Goal: Information Seeking & Learning: Learn about a topic

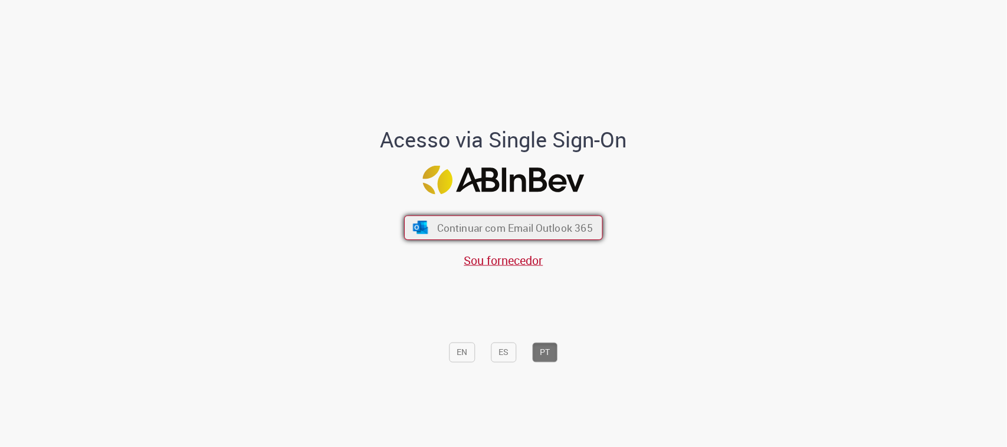
click at [481, 231] on span "Continuar com Email Outlook 365" at bounding box center [515, 228] width 156 height 14
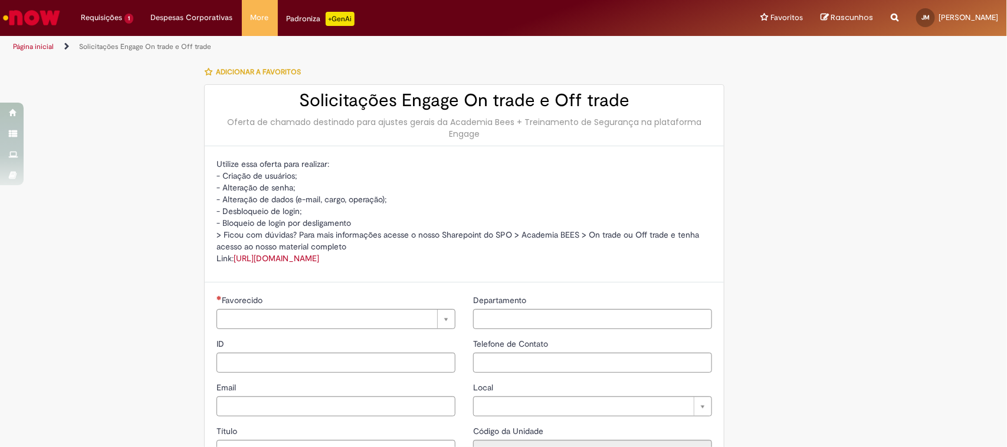
type input "**********"
type input "***"
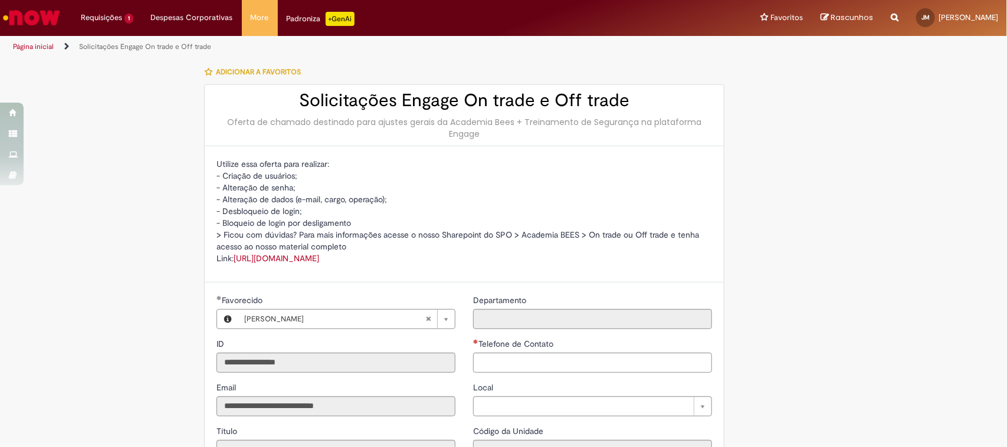
type input "**********"
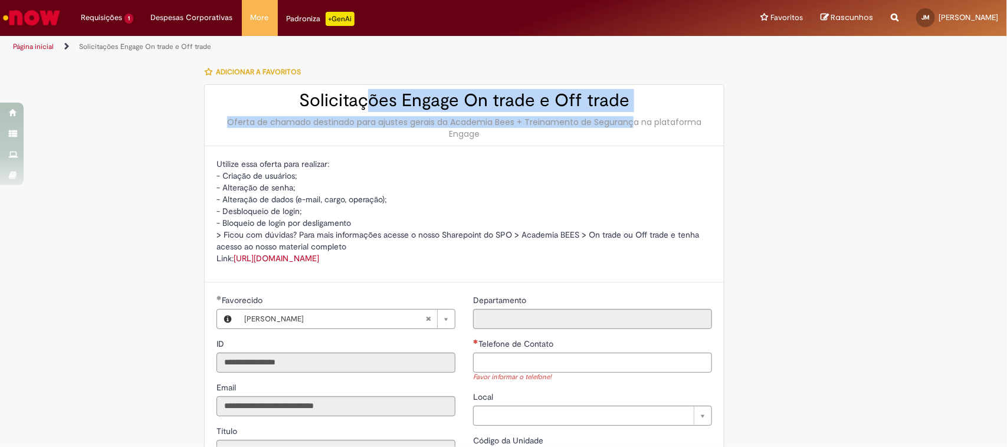
drag, startPoint x: 370, startPoint y: 108, endPoint x: 593, endPoint y: 115, distance: 223.0
click at [593, 115] on div "Solicitações Engage On trade e Off trade Oferta de chamado destinado para ajust…" at bounding box center [464, 115] width 519 height 61
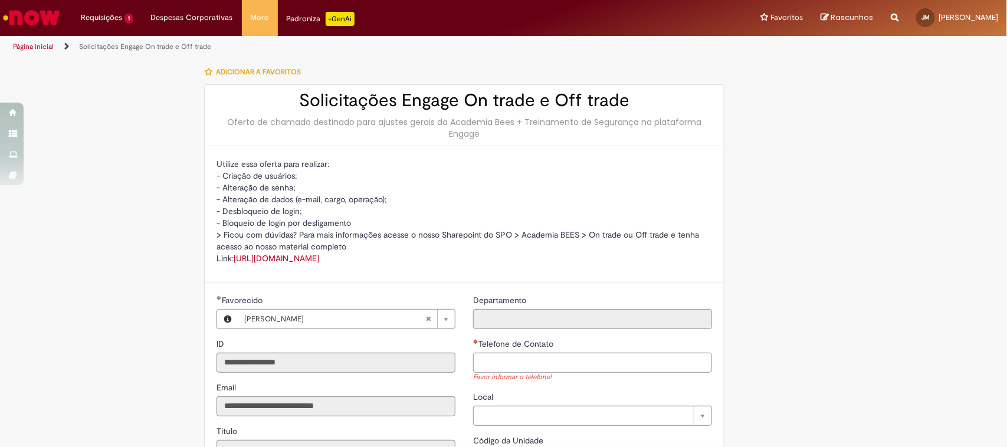
drag, startPoint x: 300, startPoint y: 192, endPoint x: 189, endPoint y: 192, distance: 110.9
click at [189, 192] on div "**********" at bounding box center [446, 381] width 575 height 643
drag, startPoint x: 410, startPoint y: 199, endPoint x: 210, endPoint y: 205, distance: 200.6
click at [210, 205] on div "Utilize essa oferta para realizar: - Criação de usuários; - Alteração de senha;…" at bounding box center [464, 214] width 519 height 136
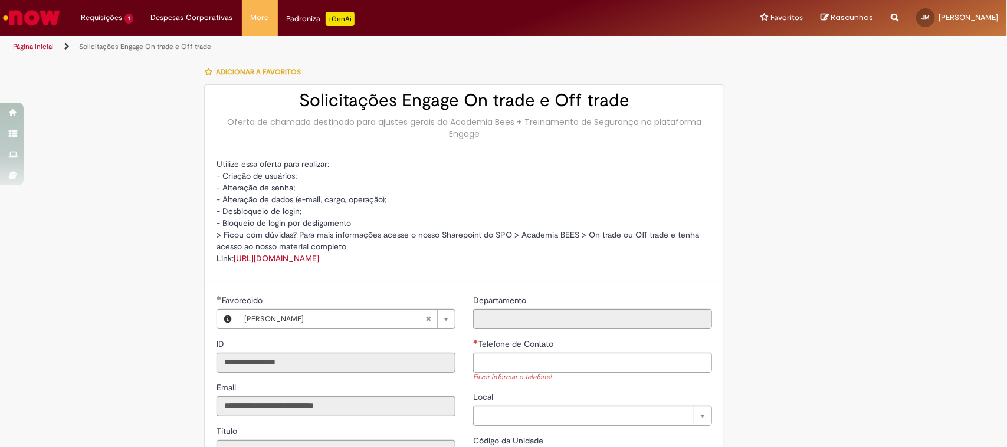
click at [208, 204] on div "Utilize essa oferta para realizar: - Criação de usuários; - Alteração de senha;…" at bounding box center [464, 214] width 519 height 136
drag, startPoint x: 314, startPoint y: 206, endPoint x: 210, endPoint y: 206, distance: 104.4
click at [210, 206] on div "Utilize essa oferta para realizar: - Criação de usuários; - Alteração de senha;…" at bounding box center [464, 214] width 519 height 136
click at [346, 225] on p "Utilize essa oferta para realizar: - Criação de usuários; - Alteração de senha;…" at bounding box center [463, 211] width 495 height 106
drag, startPoint x: 379, startPoint y: 230, endPoint x: 225, endPoint y: 230, distance: 154.5
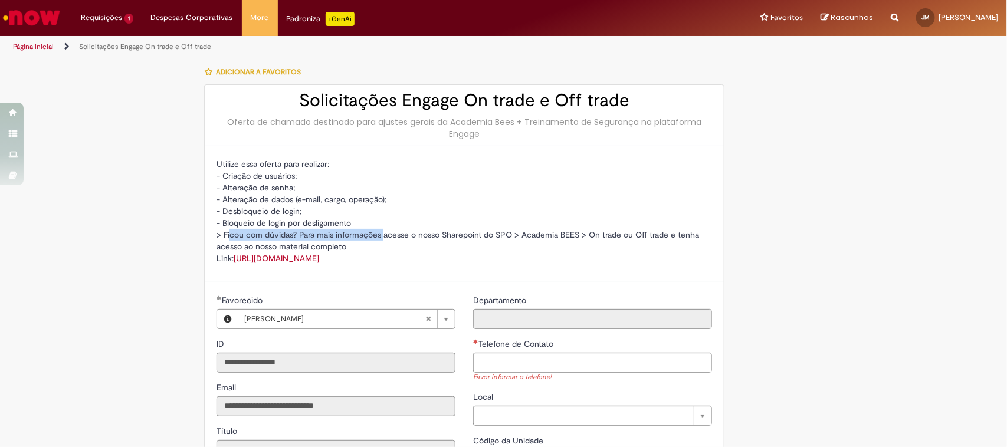
click at [225, 230] on p "Utilize essa oferta para realizar: - Criação de usuários; - Alteração de senha;…" at bounding box center [463, 211] width 495 height 106
drag, startPoint x: 222, startPoint y: 230, endPoint x: 328, endPoint y: 239, distance: 107.1
click at [328, 239] on p "Utilize essa oferta para realizar: - Criação de usuários; - Alteração de senha;…" at bounding box center [463, 211] width 495 height 106
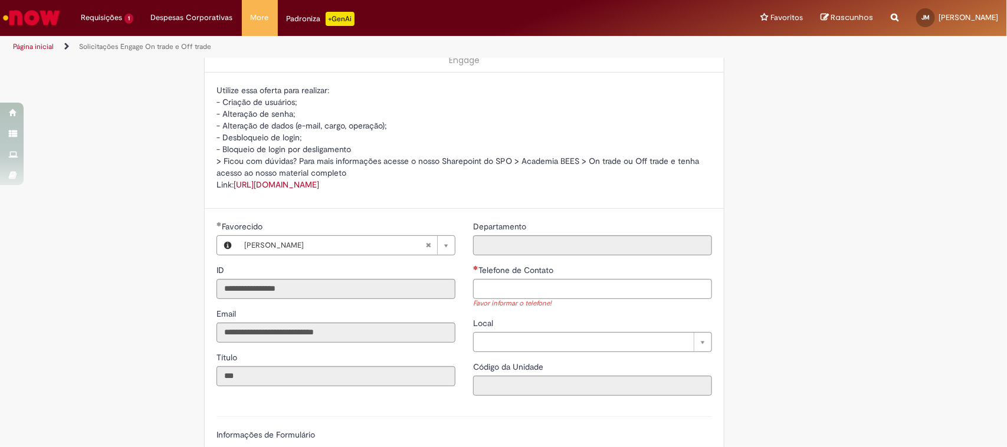
scroll to position [147, 0]
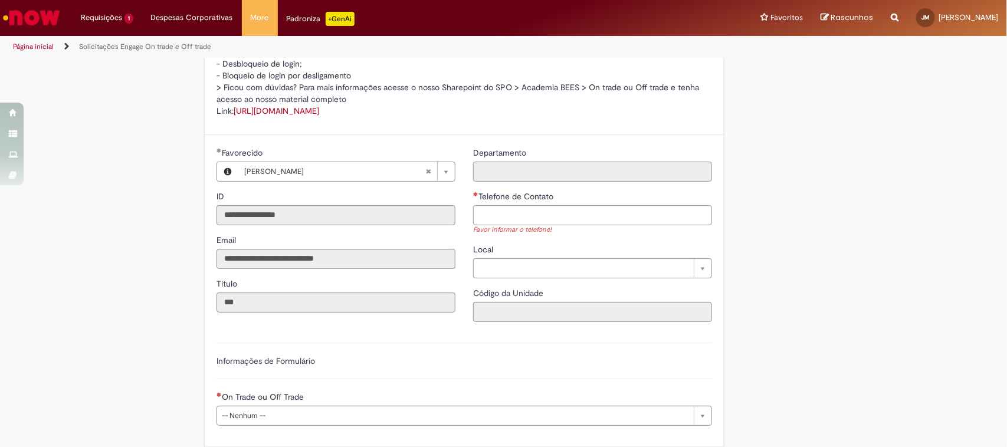
click at [525, 172] on input "Departamento" at bounding box center [592, 172] width 239 height 20
click at [512, 212] on input "Telefone de Contato" at bounding box center [592, 215] width 239 height 20
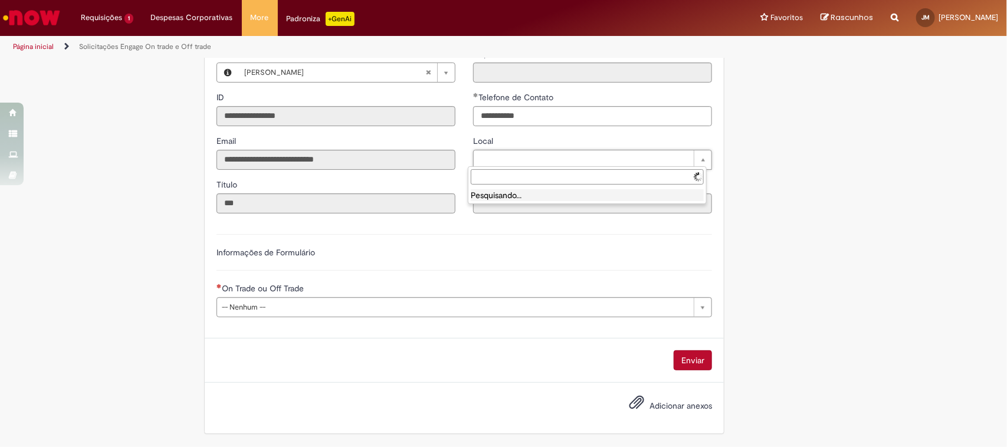
scroll to position [248, 0]
type input "**********"
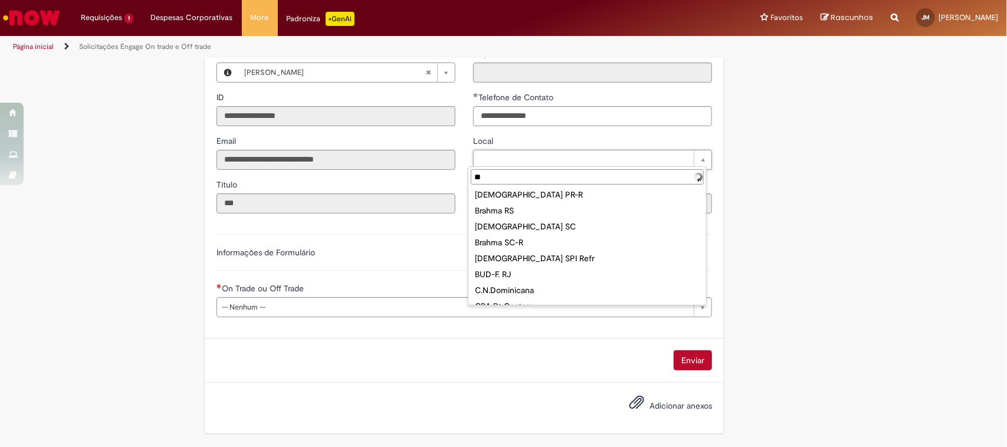
scroll to position [0, 0]
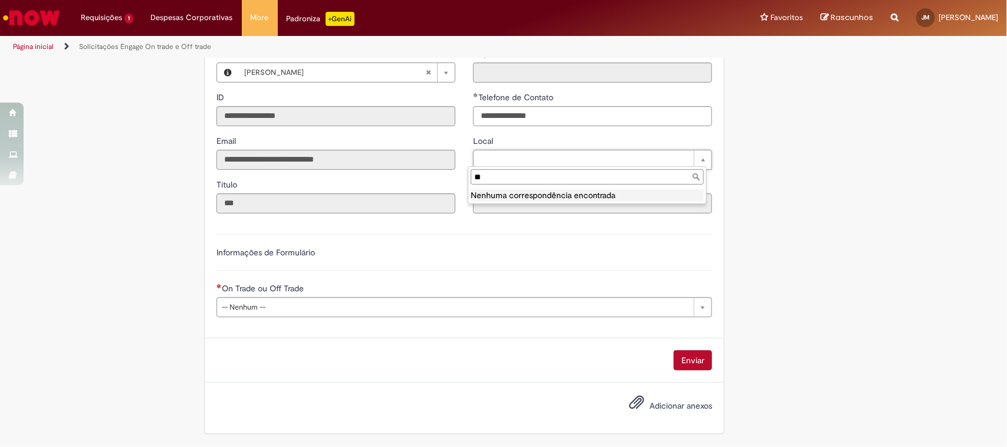
click at [538, 171] on input "**" at bounding box center [587, 176] width 233 height 15
type input "*"
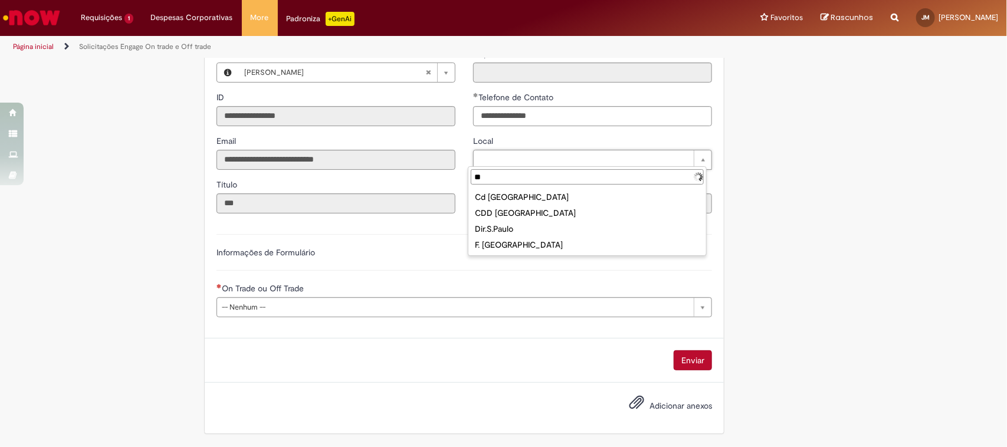
type input "*"
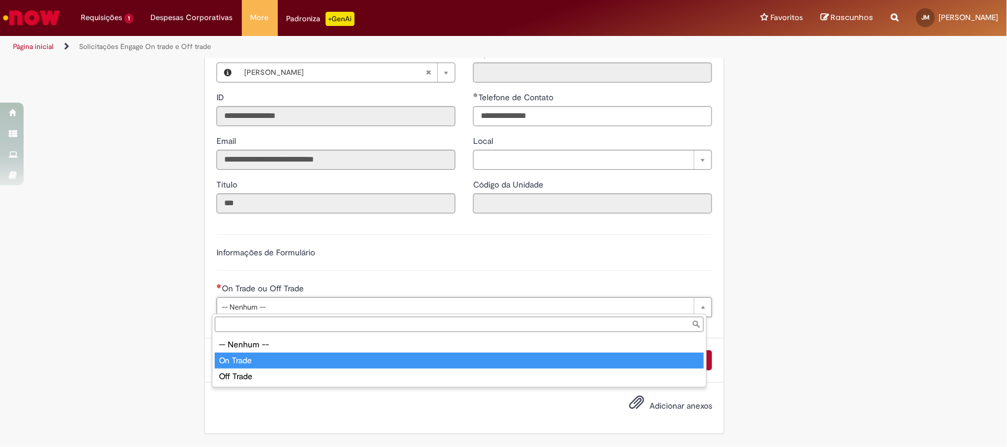
type input "********"
select select "********"
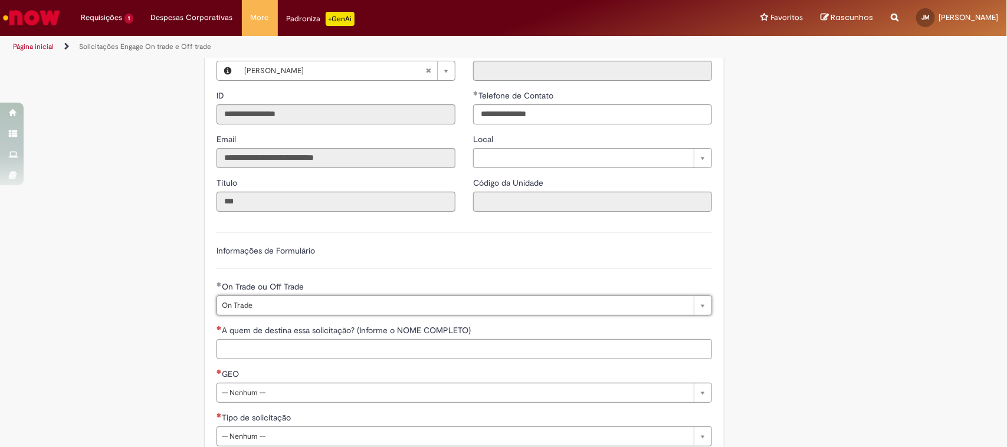
scroll to position [379, 0]
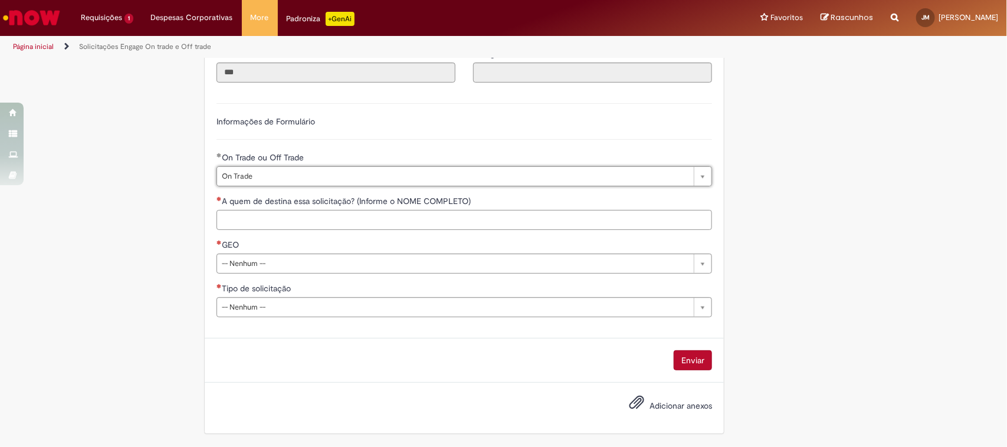
click at [236, 219] on input "A quem de destina essa solicitação? (Informe o NOME COMPLETO)" at bounding box center [463, 220] width 495 height 20
type input "**********"
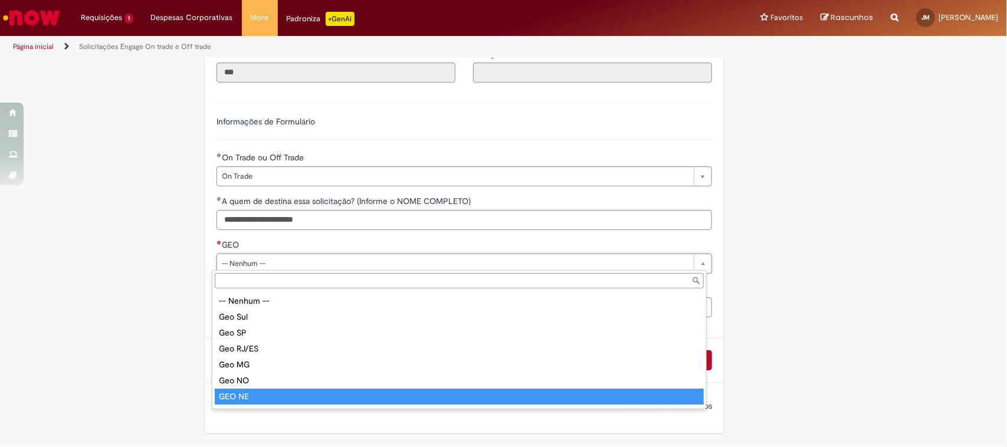
type input "******"
select select "******"
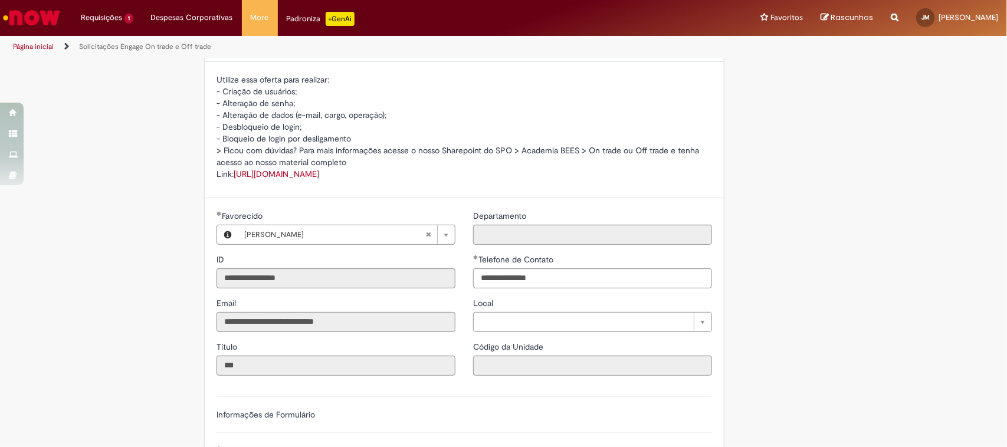
scroll to position [0, 0]
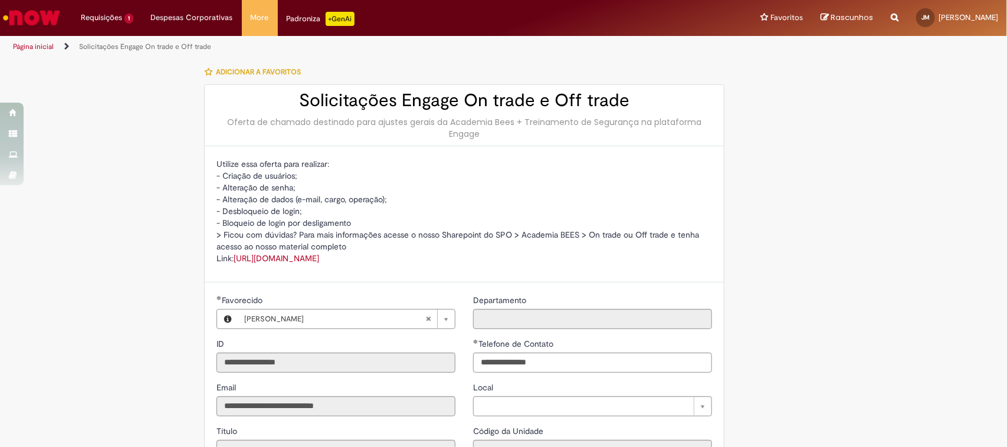
click at [117, 44] on link "Solicitações Engage On trade e Off trade" at bounding box center [145, 46] width 132 height 9
drag, startPoint x: 215, startPoint y: 124, endPoint x: 241, endPoint y: 130, distance: 26.2
click at [241, 130] on div "Oferta de chamado destinado para ajustes gerais da Academia Bees + Treinamento …" at bounding box center [463, 128] width 495 height 24
click at [246, 200] on p "Utilize essa oferta para realizar: - Criação de usuários; - Alteração de senha;…" at bounding box center [463, 211] width 495 height 106
click at [319, 259] on link "https://anheuserbuschinbev.sharepoint.com/sites/SPOficial" at bounding box center [276, 258] width 85 height 11
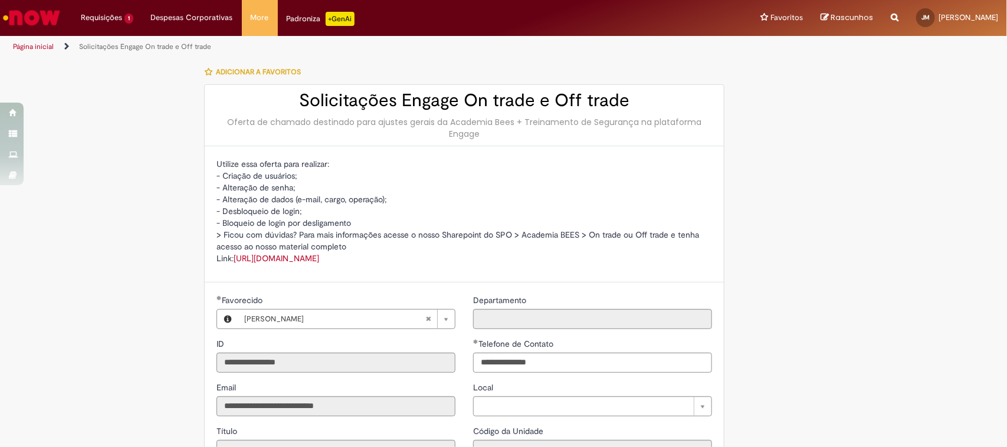
click at [108, 139] on div "LupiAssist +GenAI Digite a sua dúvida ou escolha uma opção a seguir ****** Oi, …" at bounding box center [503, 441] width 1007 height 765
click at [41, 42] on link "Página inicial" at bounding box center [33, 46] width 41 height 9
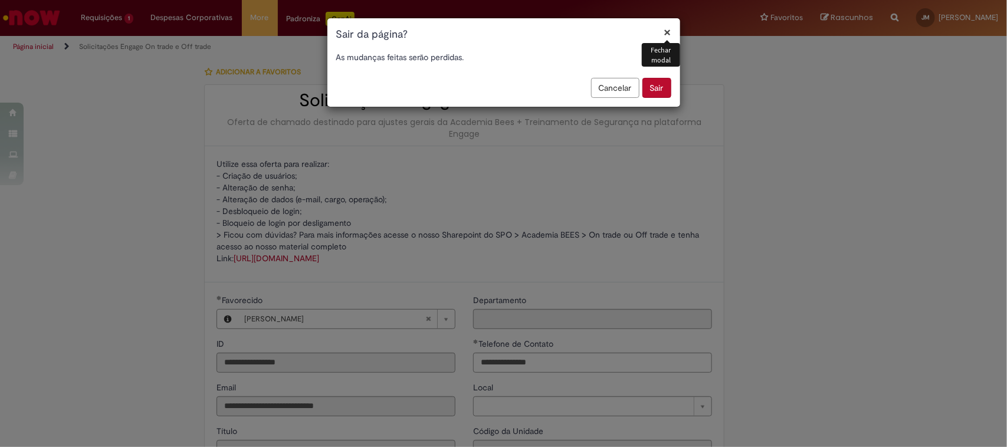
click at [662, 93] on button "Sair" at bounding box center [656, 88] width 29 height 20
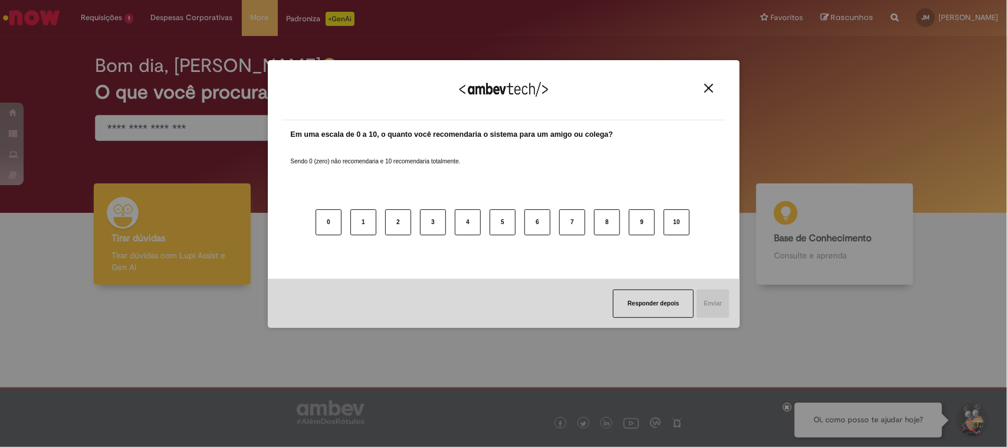
click at [711, 86] on img "Close" at bounding box center [708, 88] width 9 height 9
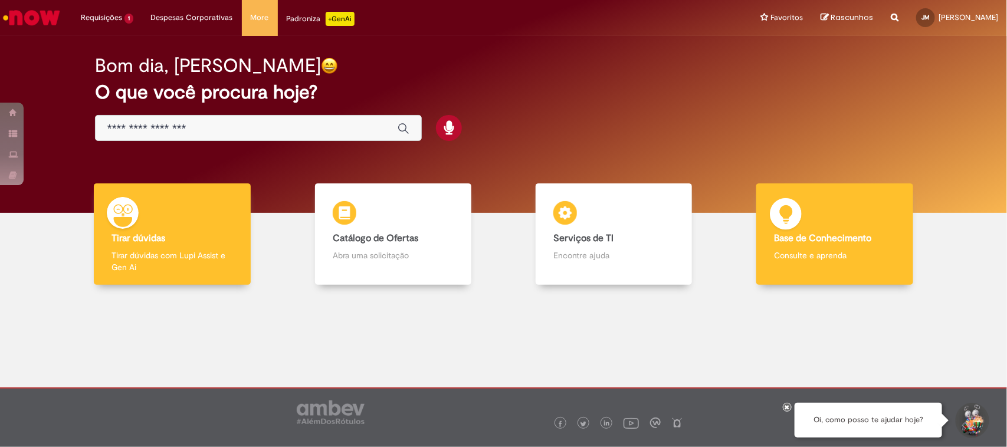
click at [827, 234] on b "Base de Conhecimento" at bounding box center [822, 238] width 97 height 12
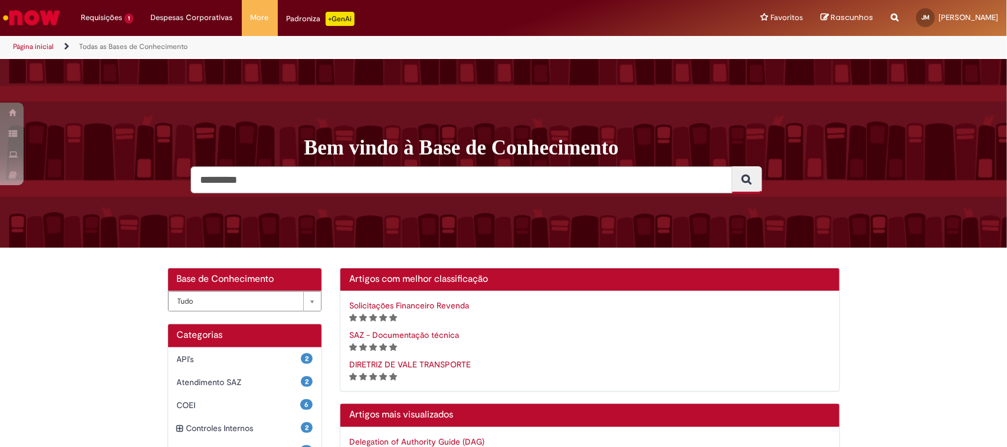
scroll to position [147, 0]
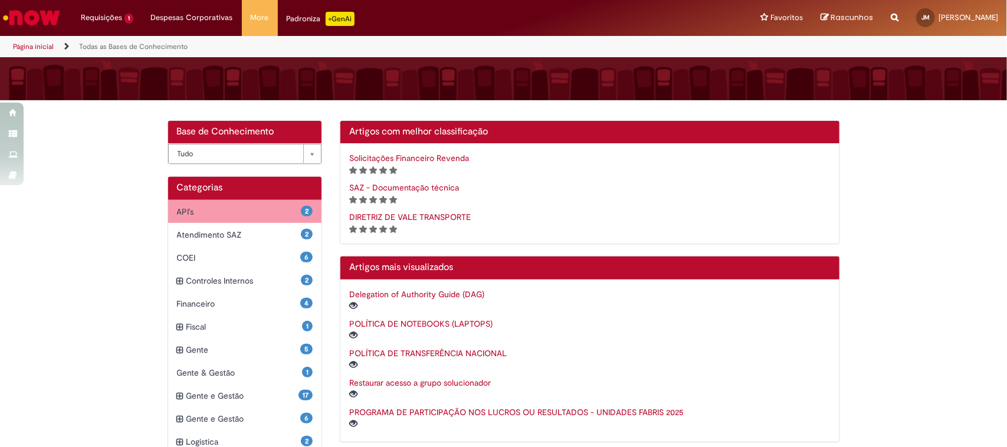
click at [225, 208] on span "API's Itens" at bounding box center [239, 212] width 124 height 12
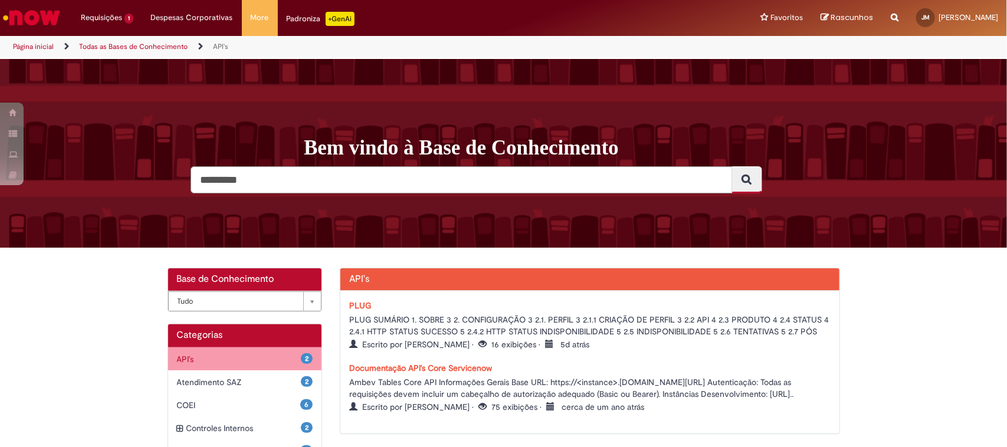
click at [168, 364] on div "2 API's Itens" at bounding box center [245, 359] width 154 height 24
click at [199, 358] on span "API's Itens" at bounding box center [239, 359] width 124 height 12
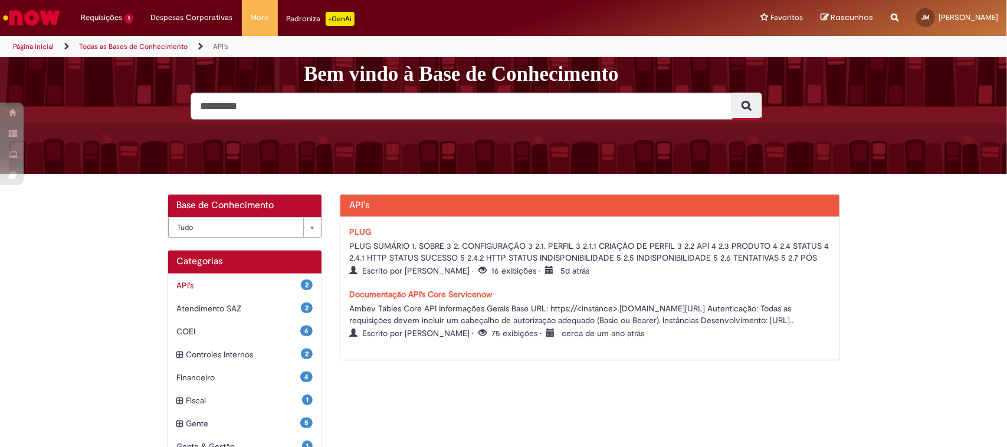
click at [401, 292] on link "Documentação API's Core Servicenow" at bounding box center [420, 294] width 143 height 11
click at [350, 232] on link "PLUG" at bounding box center [360, 231] width 22 height 11
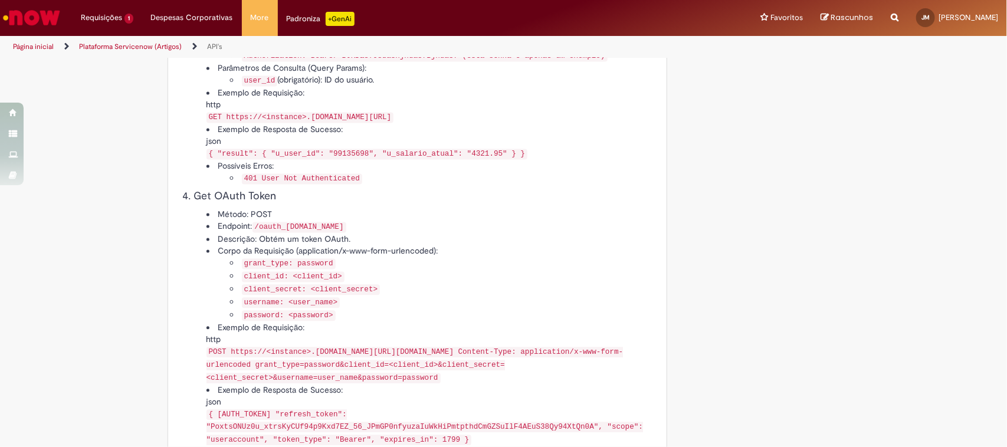
scroll to position [1179, 0]
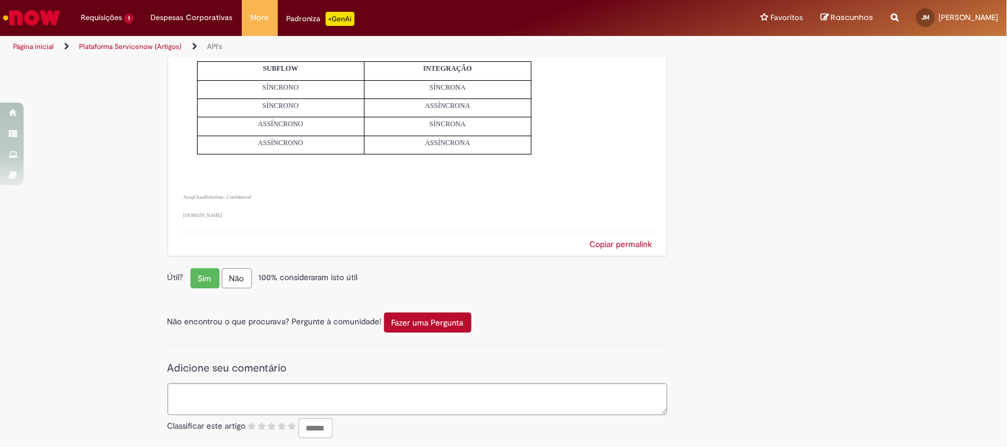
scroll to position [7038, 0]
click at [31, 48] on link "Página inicial" at bounding box center [33, 46] width 41 height 9
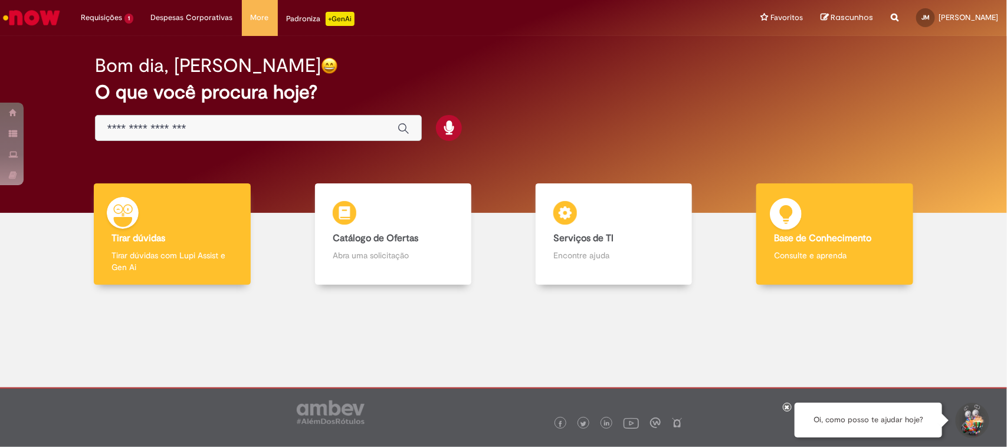
click at [828, 221] on div "Base de Conhecimento Base de Conhecimento Consulte e aprenda" at bounding box center [834, 234] width 156 height 102
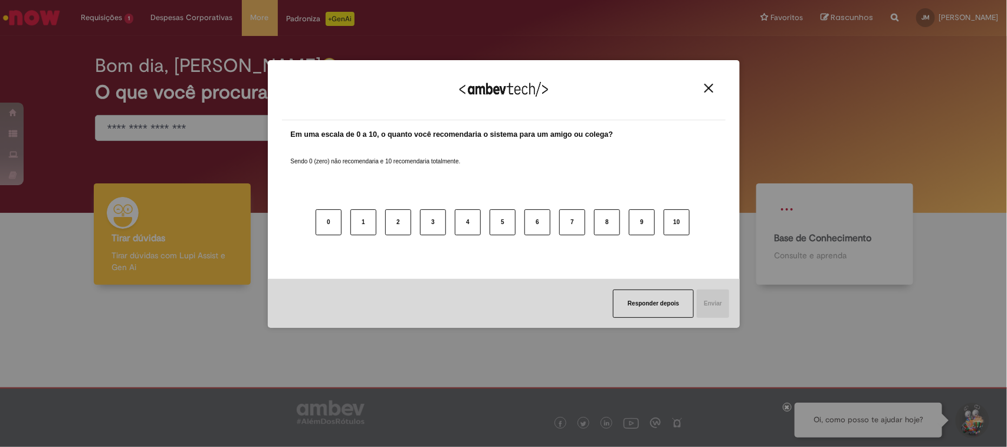
click at [706, 84] on img "Close" at bounding box center [708, 88] width 9 height 9
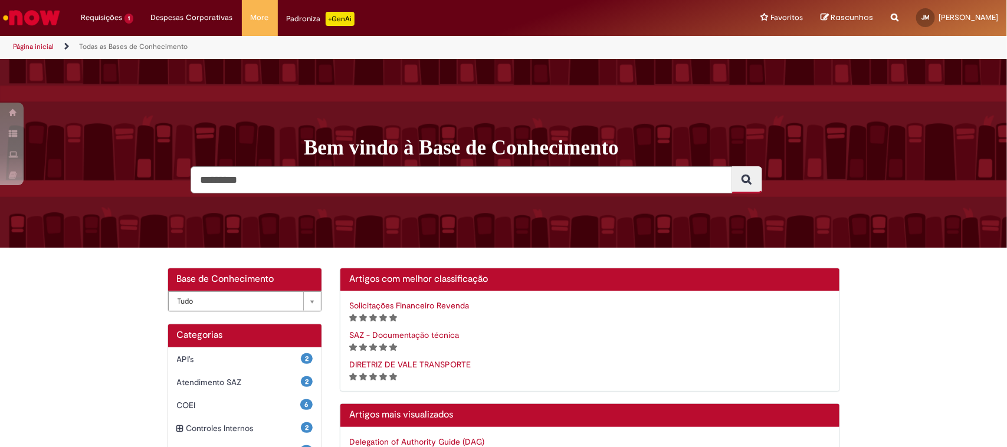
scroll to position [221, 0]
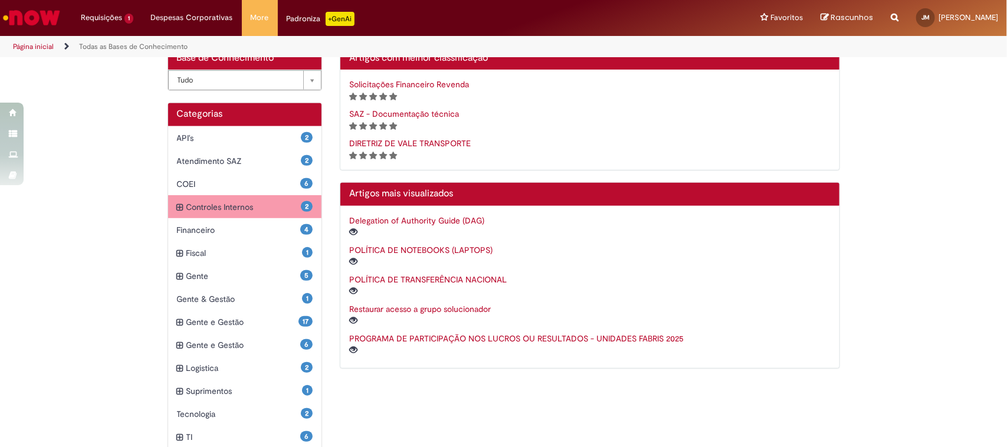
click at [177, 211] on icon "expandir categoria Controles Internos" at bounding box center [180, 207] width 6 height 13
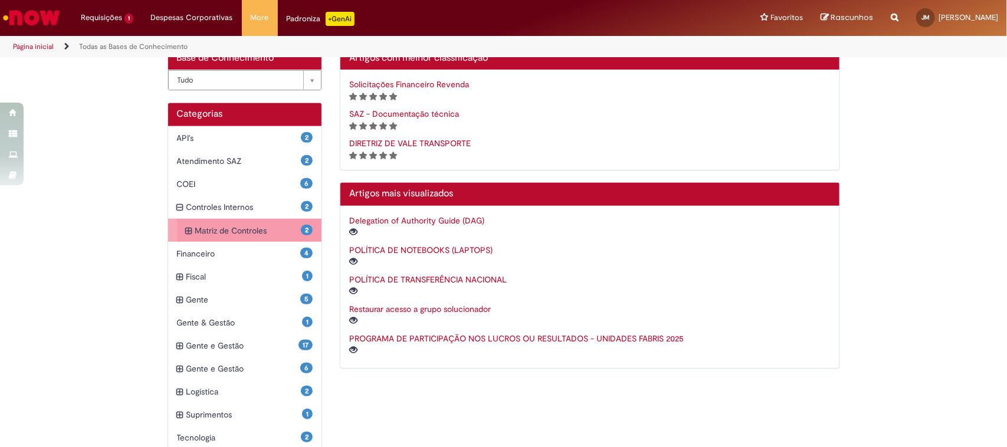
click at [180, 234] on div "2 Matriz de Controles Itens" at bounding box center [249, 231] width 145 height 24
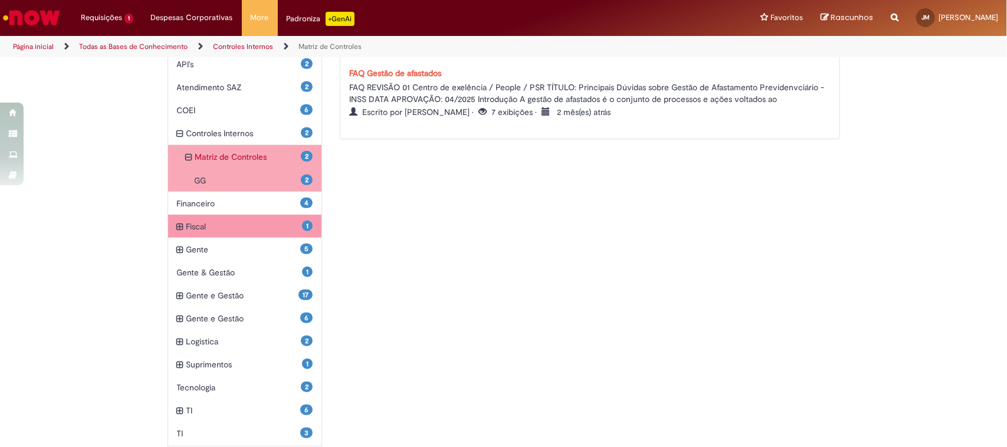
scroll to position [342, 0]
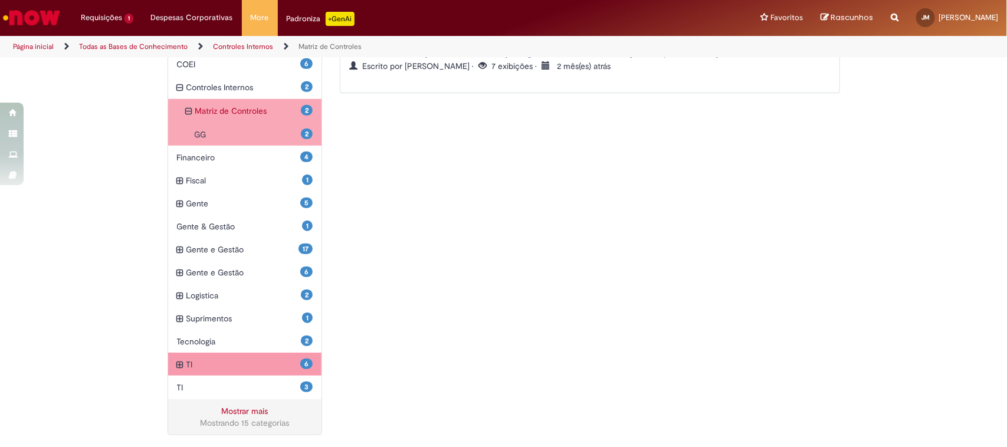
click at [177, 366] on icon "expandir categoria TI" at bounding box center [180, 365] width 6 height 13
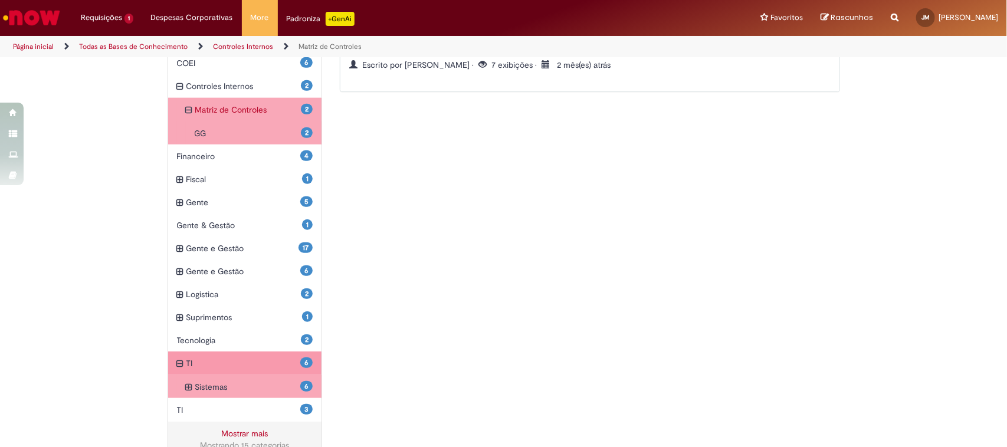
scroll to position [366, 0]
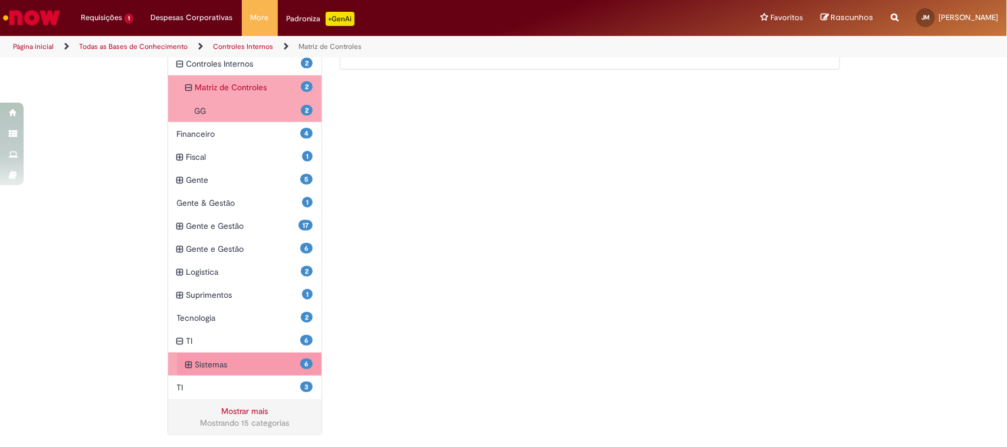
click at [186, 364] on icon "expandir categoria Sistemas" at bounding box center [189, 365] width 6 height 13
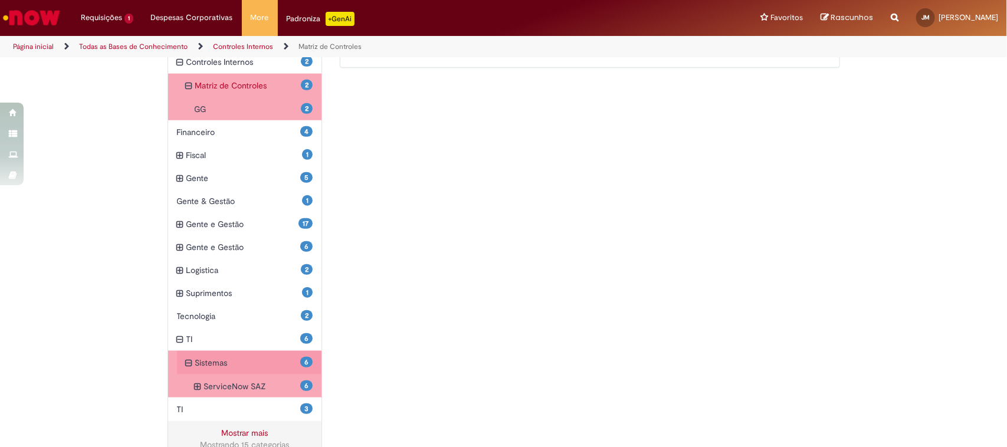
scroll to position [390, 0]
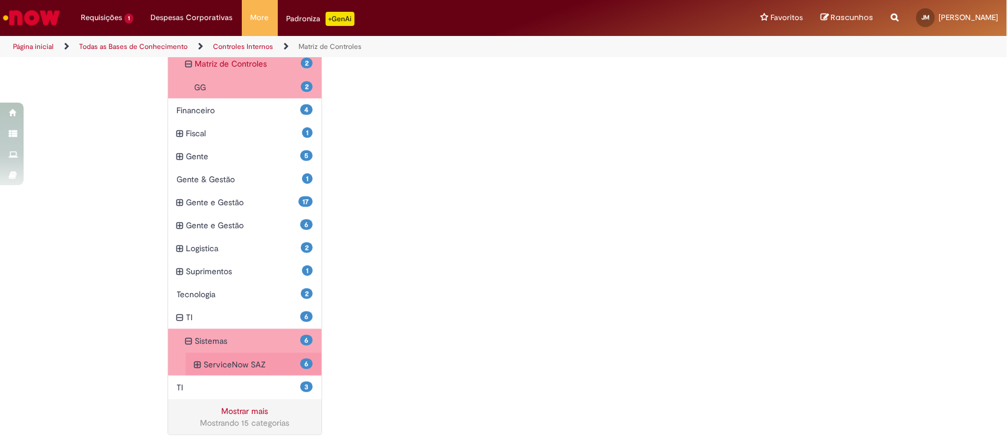
click at [195, 364] on icon "expandir categoria ServiceNow SAZ" at bounding box center [198, 365] width 6 height 13
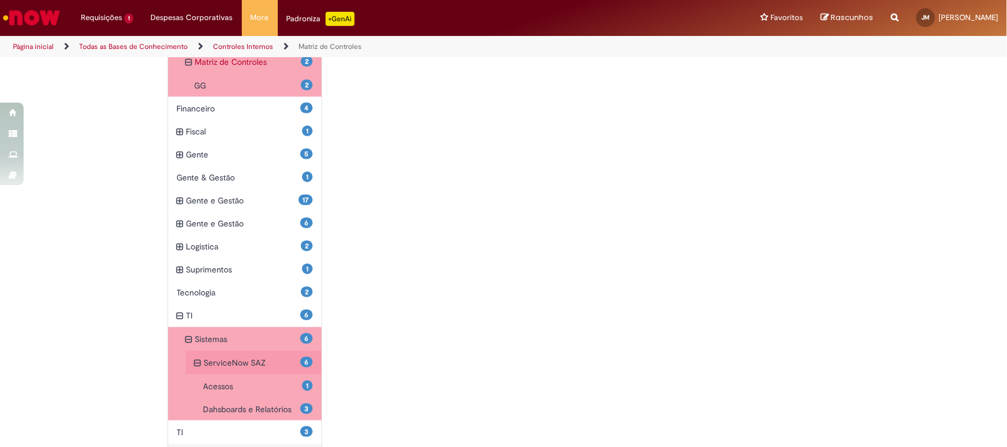
scroll to position [436, 0]
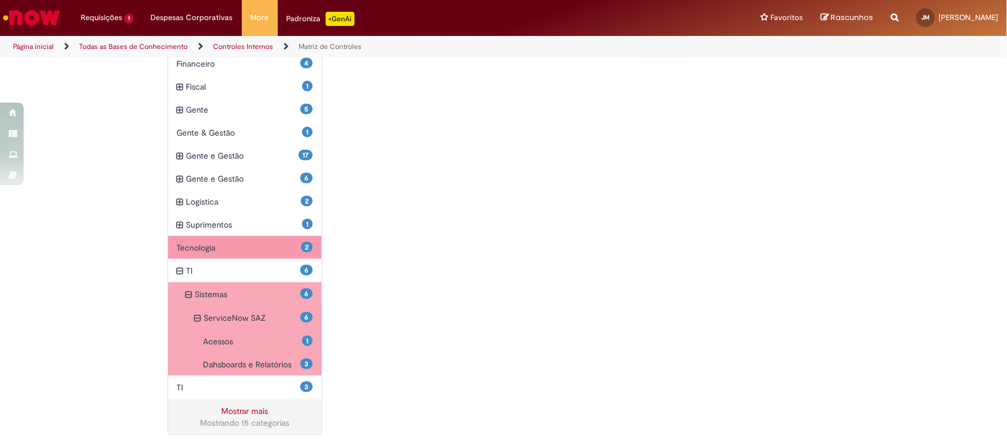
click at [177, 243] on span "Tecnologia Itens" at bounding box center [239, 248] width 124 height 12
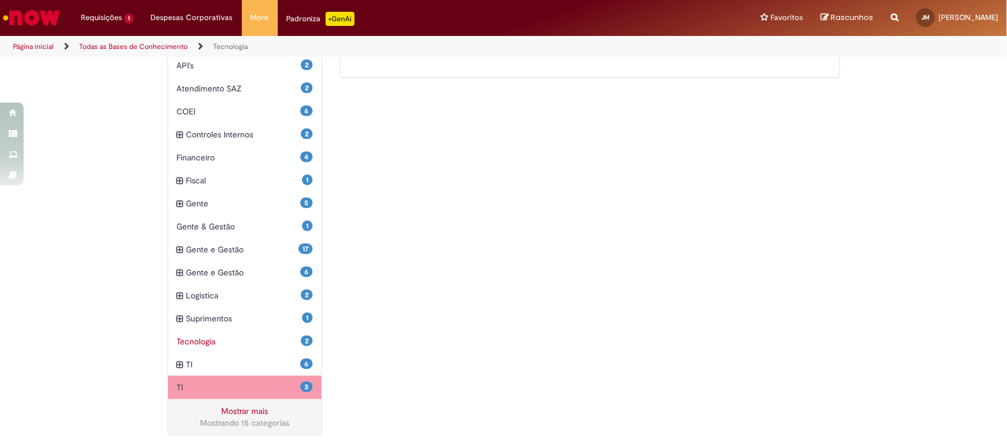
scroll to position [294, 0]
click at [177, 385] on span "TI Itens" at bounding box center [239, 388] width 124 height 12
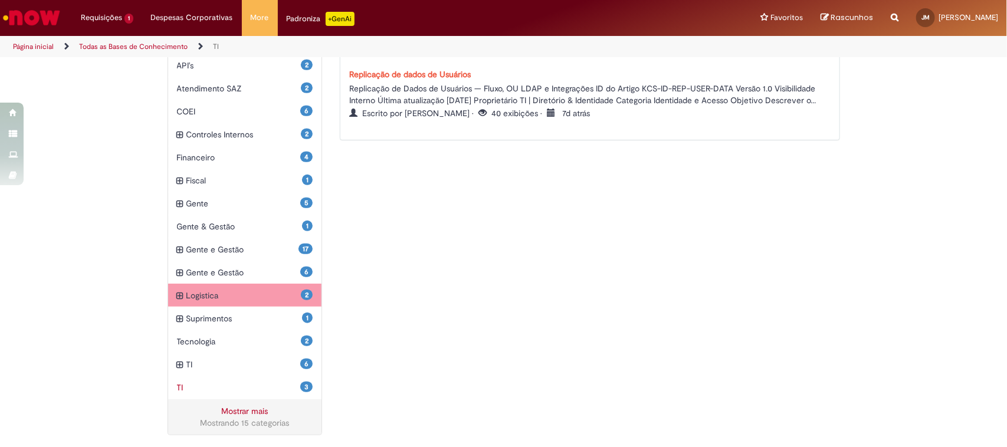
scroll to position [294, 0]
click at [190, 301] on span "Logistica Itens" at bounding box center [243, 296] width 115 height 12
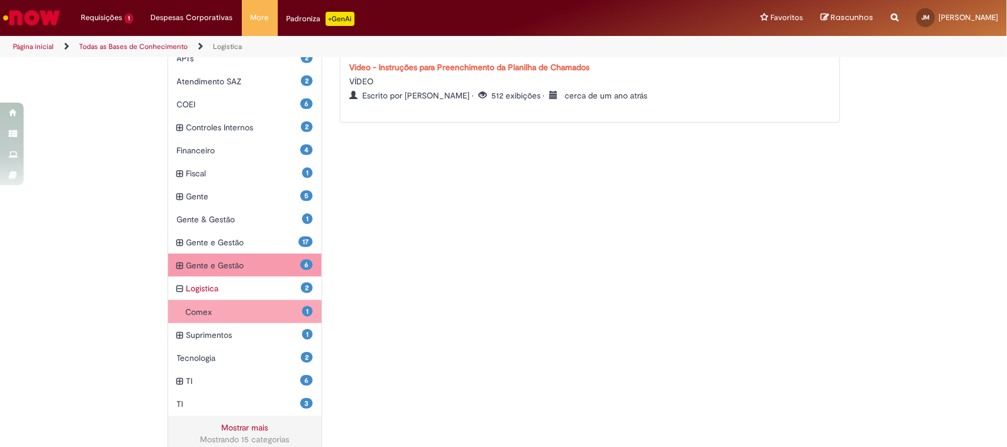
click at [226, 259] on span "Gente e Gestão Itens" at bounding box center [243, 265] width 114 height 12
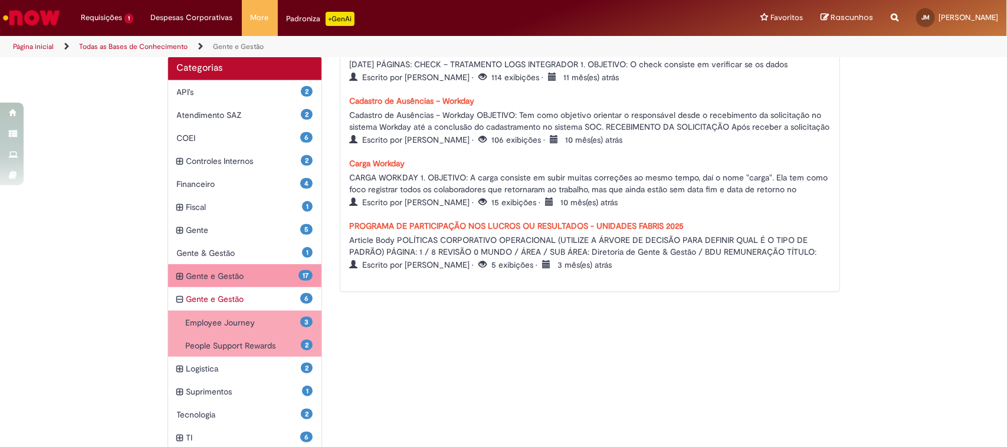
scroll to position [267, 0]
click at [205, 278] on span "Gente e Gestão Itens" at bounding box center [242, 277] width 113 height 12
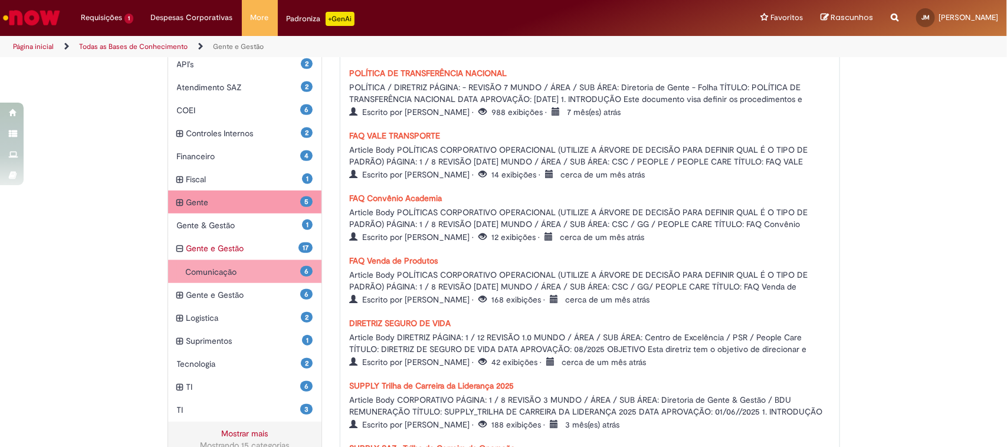
scroll to position [294, 0]
click at [184, 196] on div "5 Gente Itens" at bounding box center [245, 204] width 154 height 24
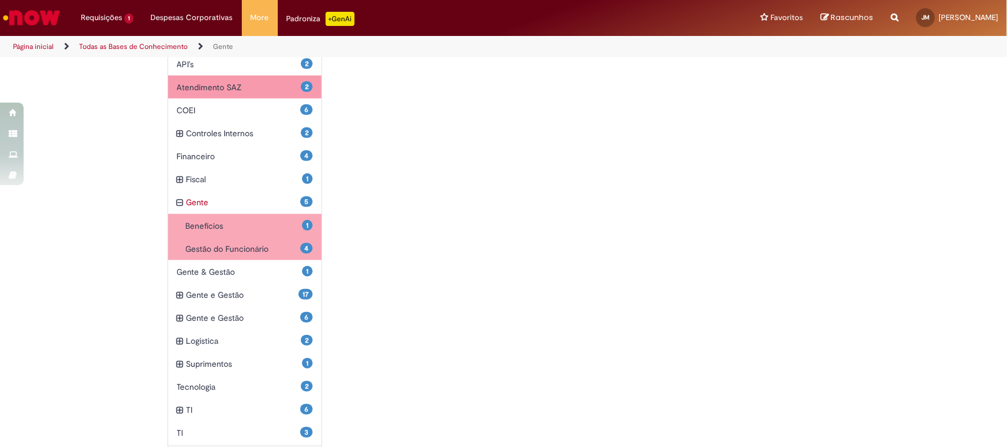
scroll to position [221, 0]
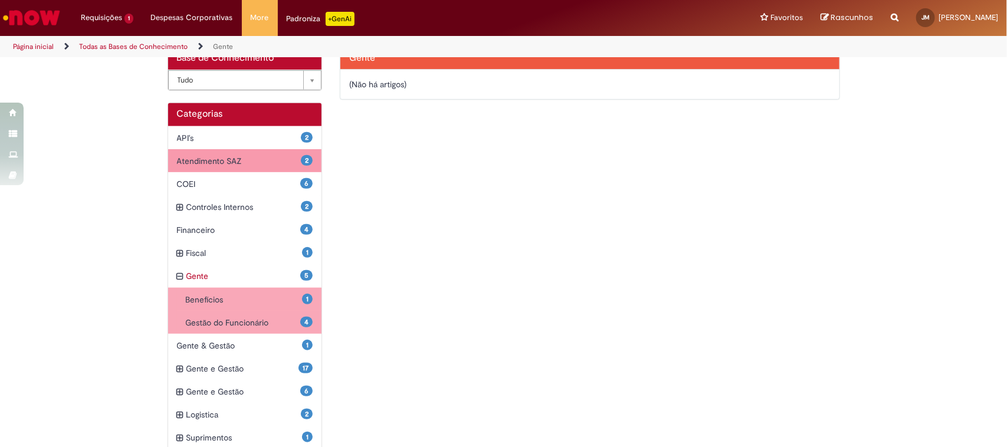
click at [184, 163] on span "Atendimento SAZ Itens" at bounding box center [239, 161] width 124 height 12
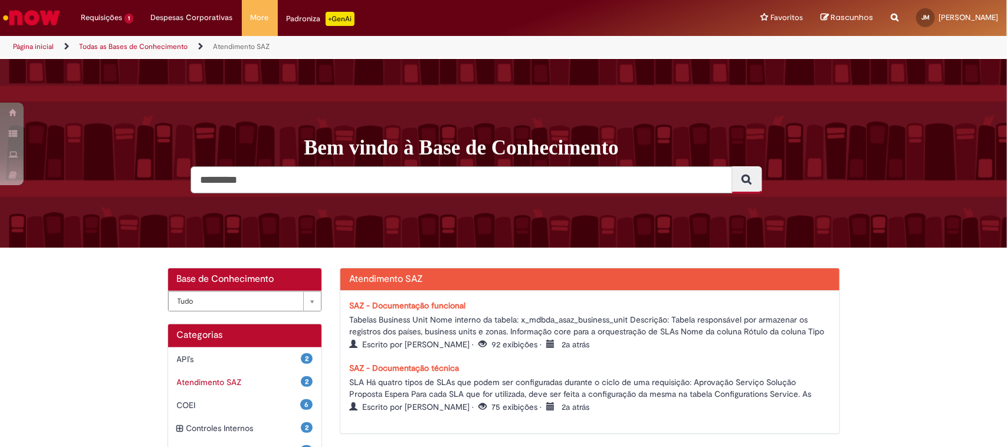
click at [25, 40] on li "Página inicial" at bounding box center [41, 47] width 65 height 22
click at [29, 44] on link "Página inicial" at bounding box center [33, 46] width 41 height 9
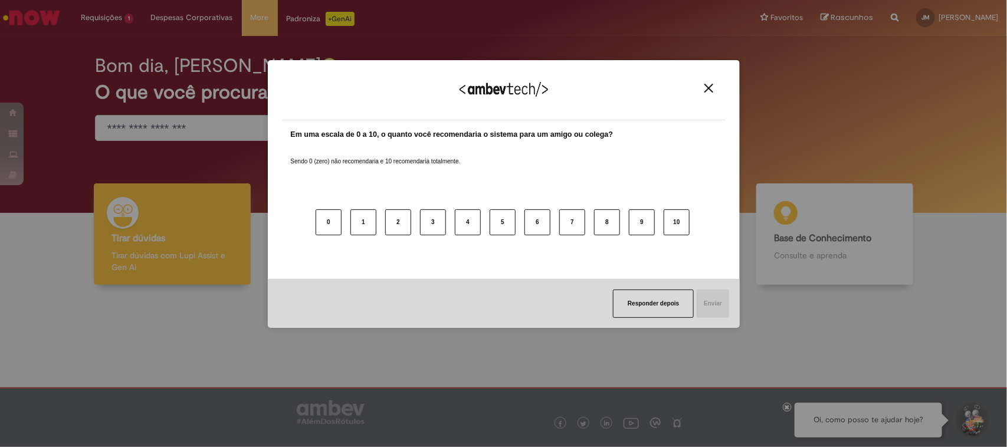
click at [725, 84] on div "Agradecemos seu feedback! Em uma escala de 0 a 10, o quanto você recomendaria o…" at bounding box center [504, 194] width 472 height 268
click at [705, 86] on img "Close" at bounding box center [708, 88] width 9 height 9
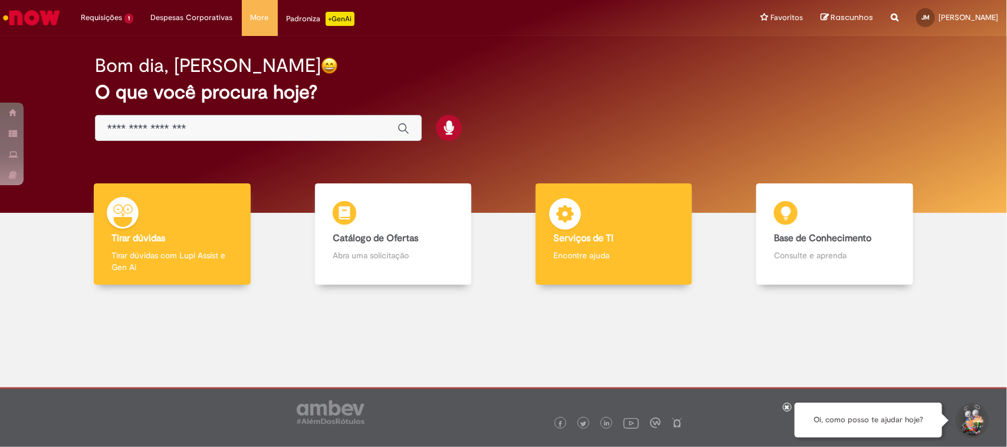
click at [620, 232] on div "Serviços de TI Serviços de TI Encontre ajuda" at bounding box center [613, 234] width 156 height 102
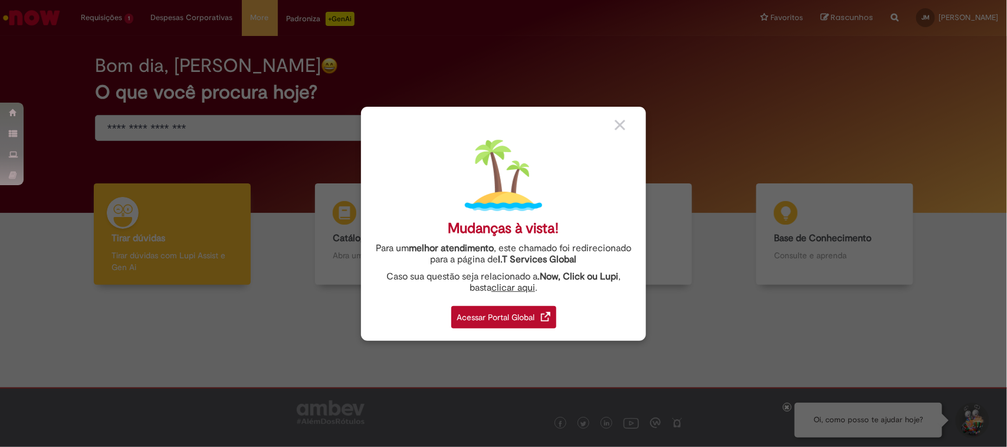
click at [620, 121] on img at bounding box center [619, 125] width 11 height 11
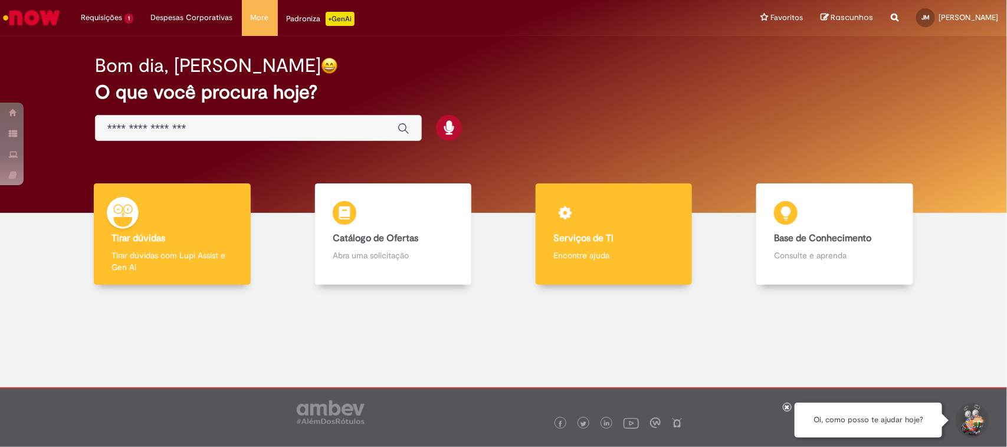
click at [600, 227] on div "Serviços de TI Serviços de TI Encontre ajuda" at bounding box center [613, 234] width 156 height 102
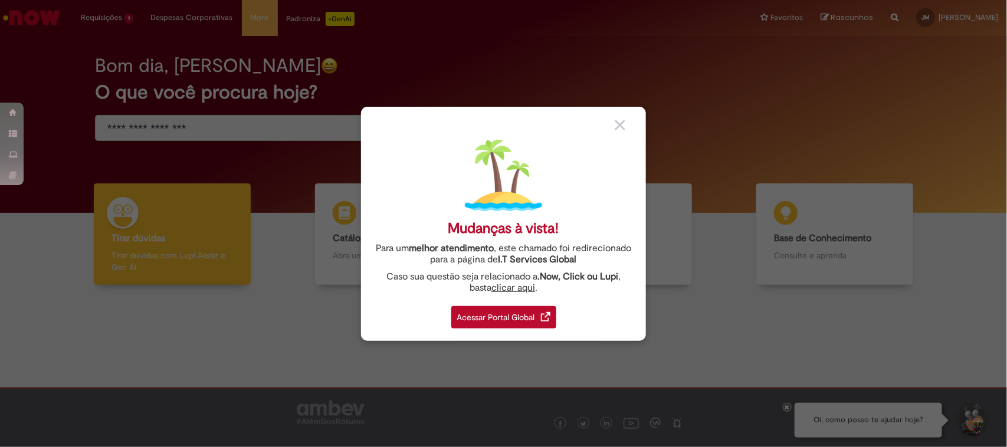
click at [620, 122] on img at bounding box center [619, 125] width 11 height 11
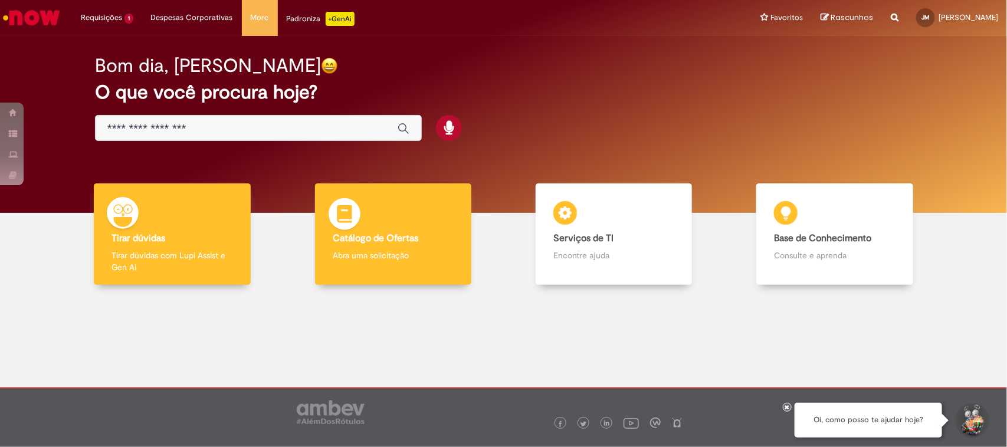
click at [394, 211] on div "Catálogo de Ofertas Catálogo de Ofertas Abra uma solicitação" at bounding box center [393, 234] width 156 height 102
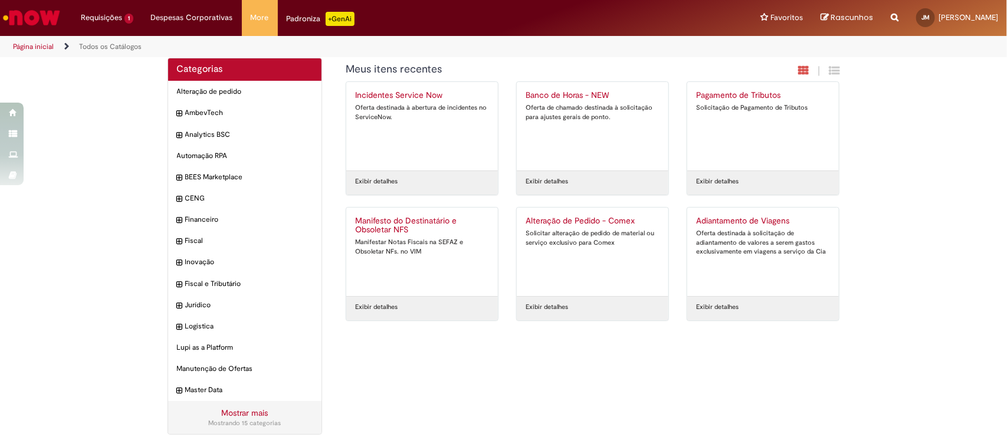
scroll to position [11, 0]
click at [836, 69] on div "|" at bounding box center [785, 72] width 128 height 15
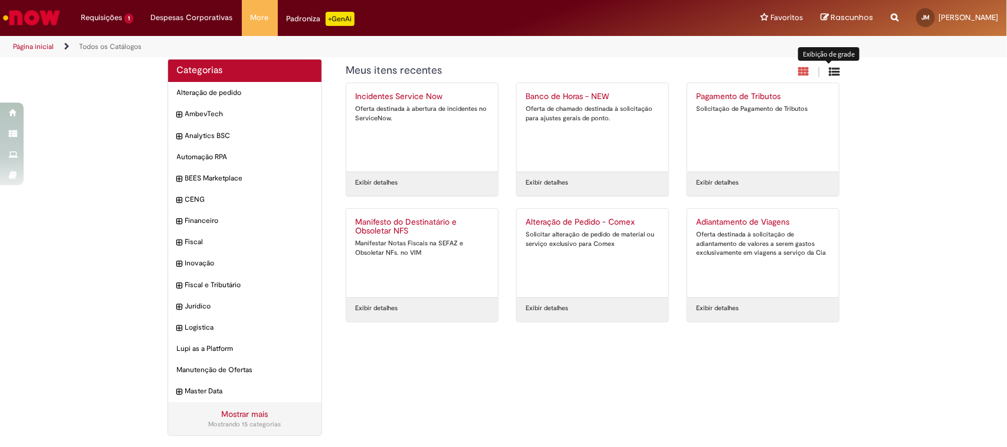
click at [830, 75] on icon "Exibição de grade" at bounding box center [834, 71] width 11 height 11
